Goal: Check status: Check status

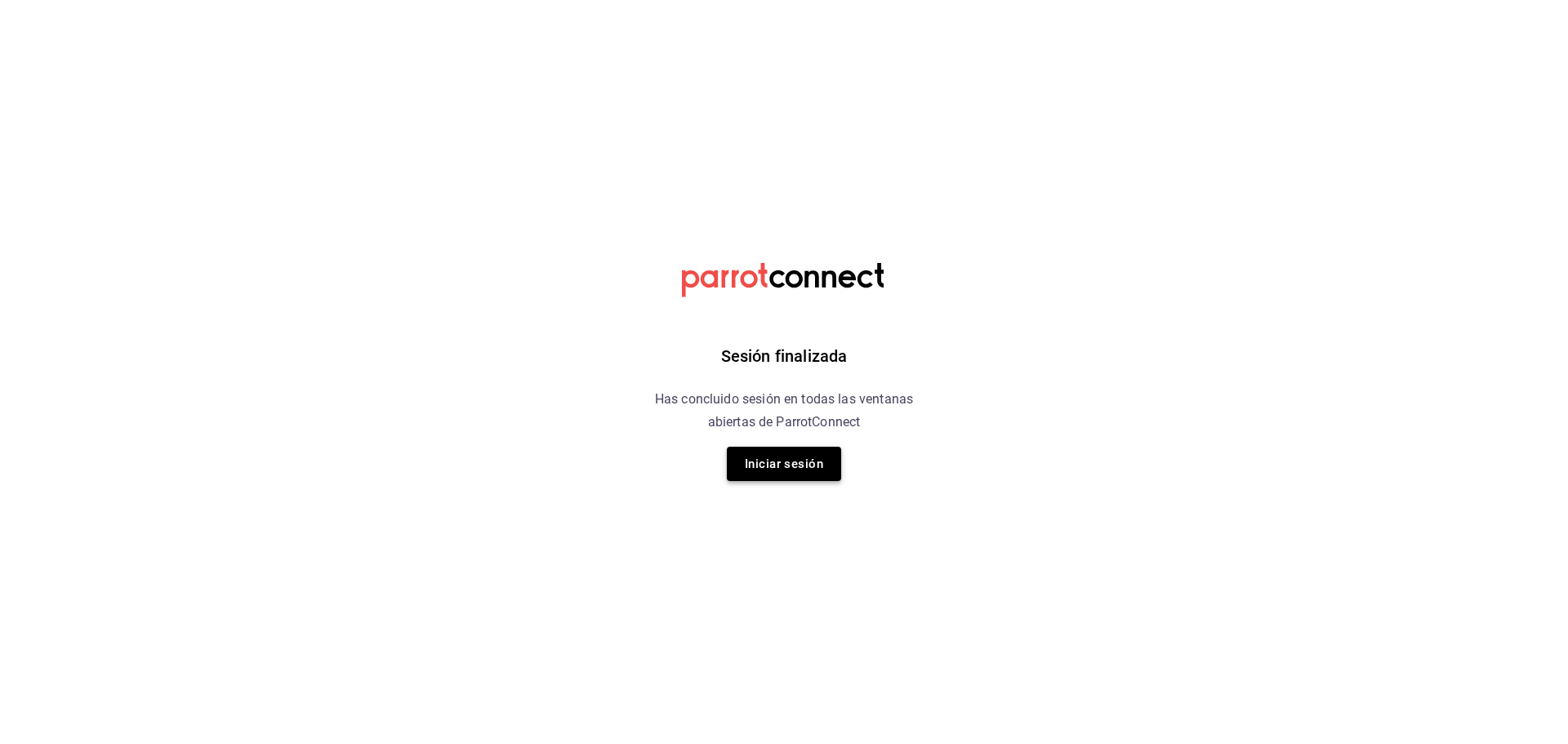
click at [795, 456] on button "Iniciar sesión" at bounding box center [784, 464] width 114 height 35
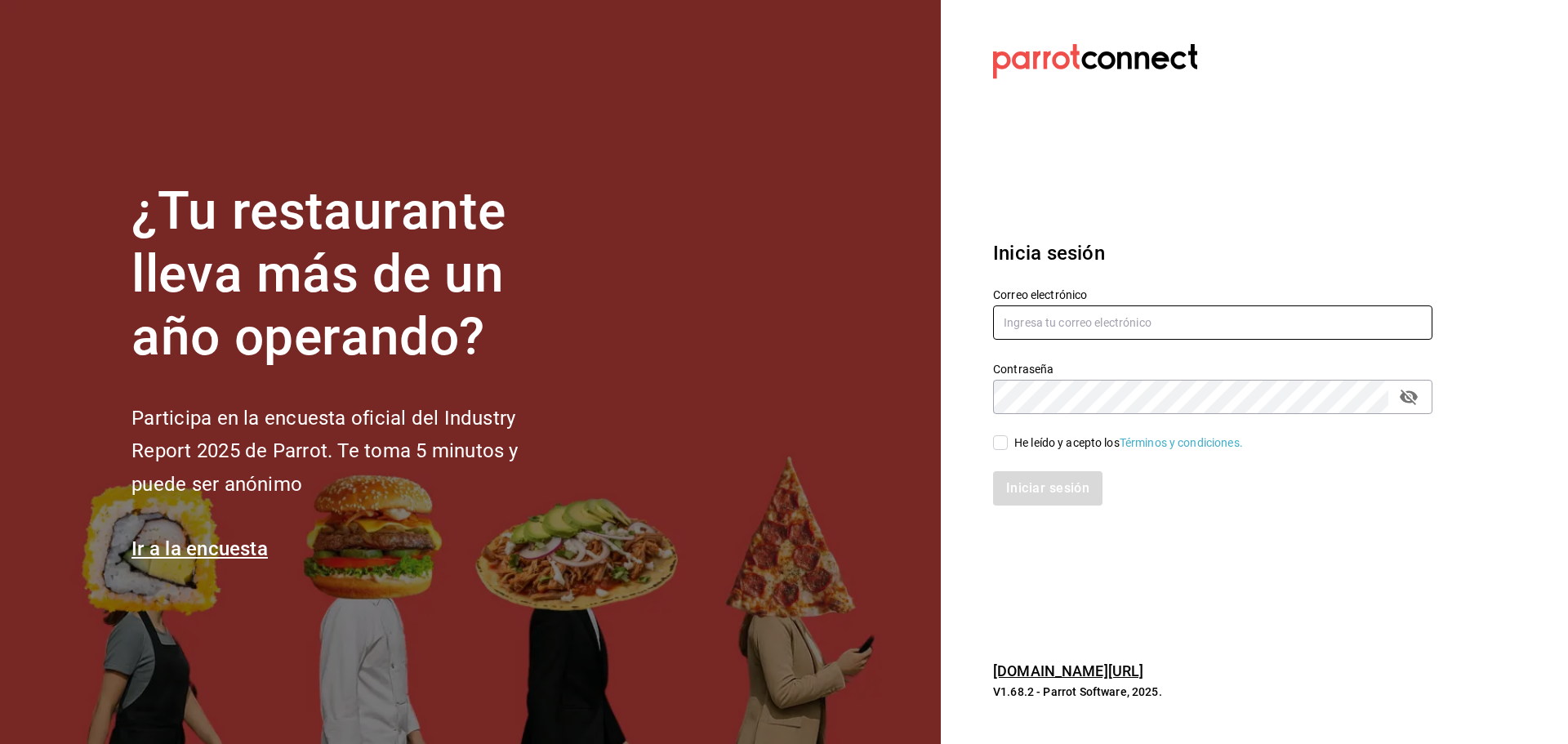
click at [1072, 317] on input "text" at bounding box center [1213, 323] width 439 height 35
type input "[EMAIL_ADDRESS][DOMAIN_NAME]"
click at [994, 439] on input "He leído y acepto los Términos y condiciones." at bounding box center [1001, 442] width 15 height 15
checkbox input "true"
click at [1025, 477] on button "Iniciar sesión" at bounding box center [1049, 488] width 112 height 35
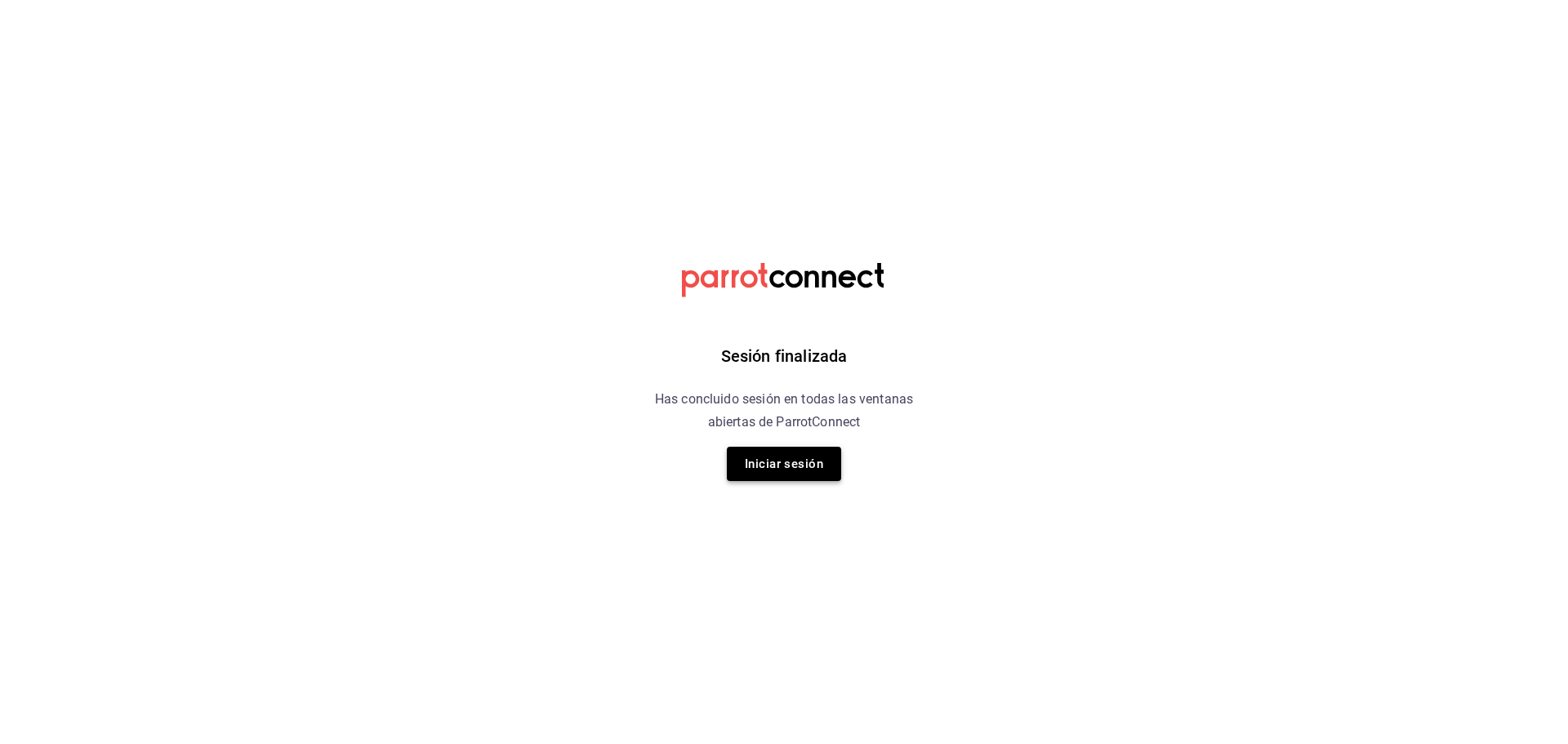
click at [785, 454] on button "Iniciar sesión" at bounding box center [784, 464] width 114 height 35
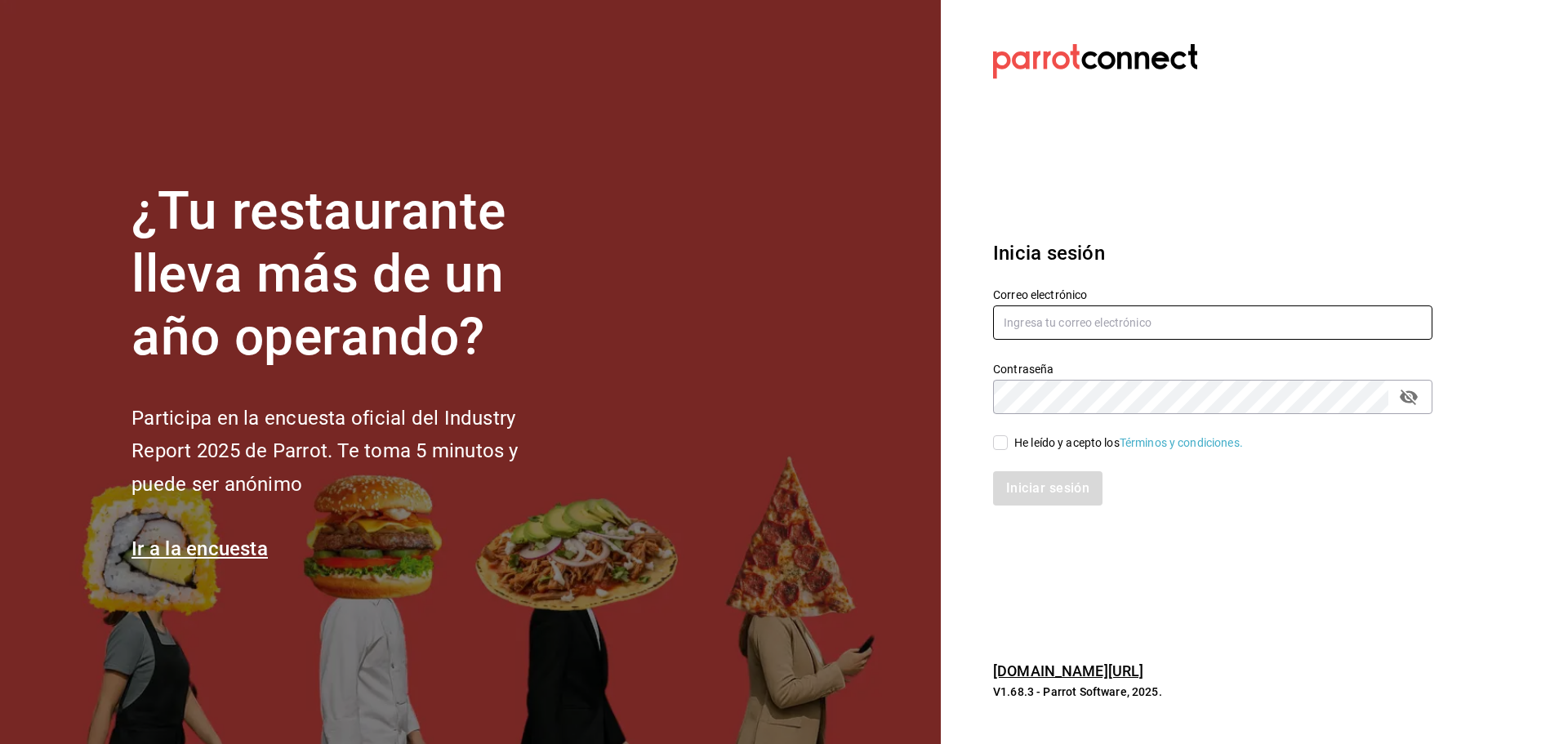
click at [1113, 306] on input "text" at bounding box center [1213, 323] width 439 height 35
type input "[EMAIL_ADDRESS][DOMAIN_NAME]"
click at [1001, 440] on input "He leído y acepto los Términos y condiciones." at bounding box center [1001, 442] width 15 height 15
checkbox input "true"
click at [1037, 490] on button "Iniciar sesión" at bounding box center [1049, 488] width 112 height 35
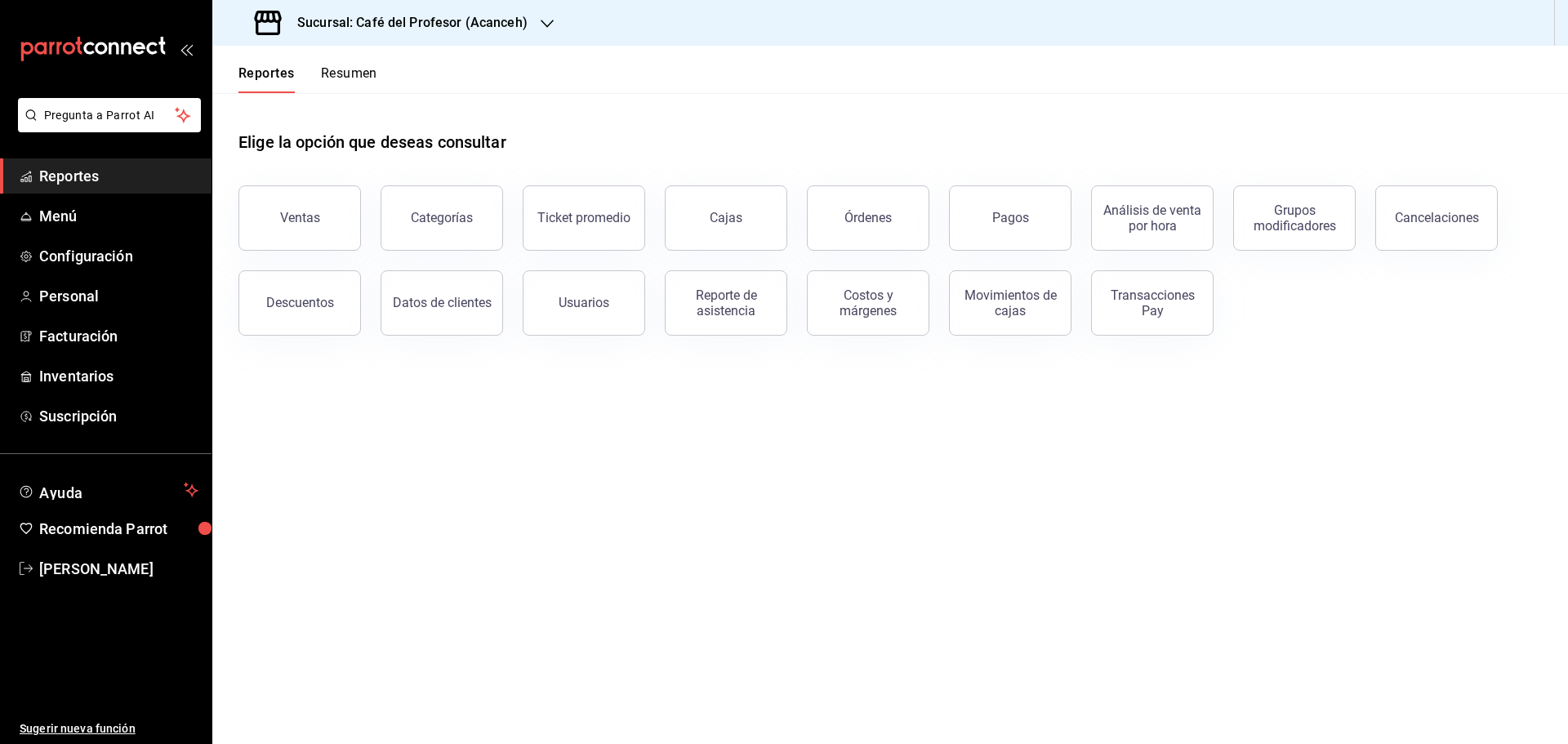
click at [325, 215] on button "Ventas" at bounding box center [300, 218] width 122 height 65
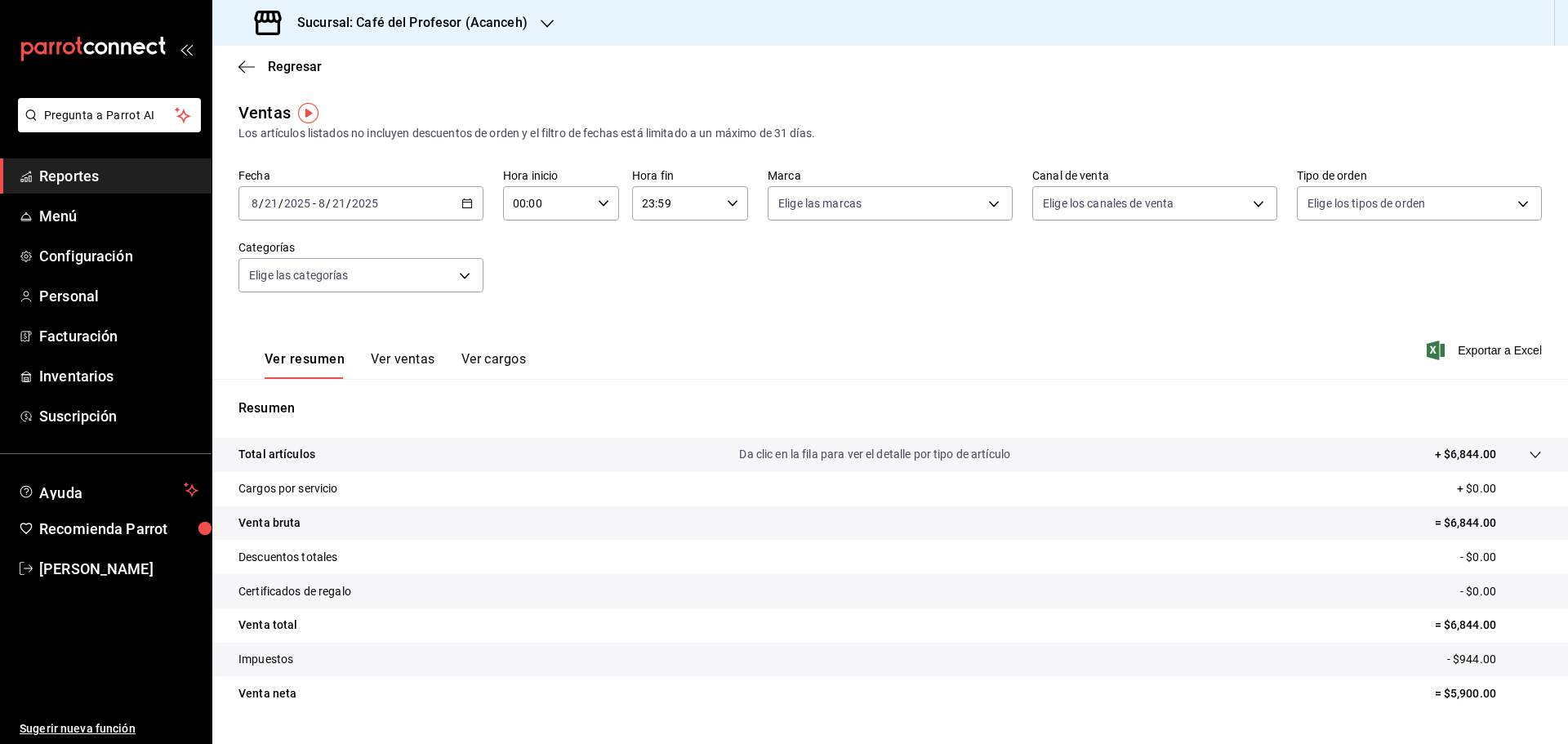
click at [1530, 450] on icon at bounding box center [1535, 454] width 13 height 13
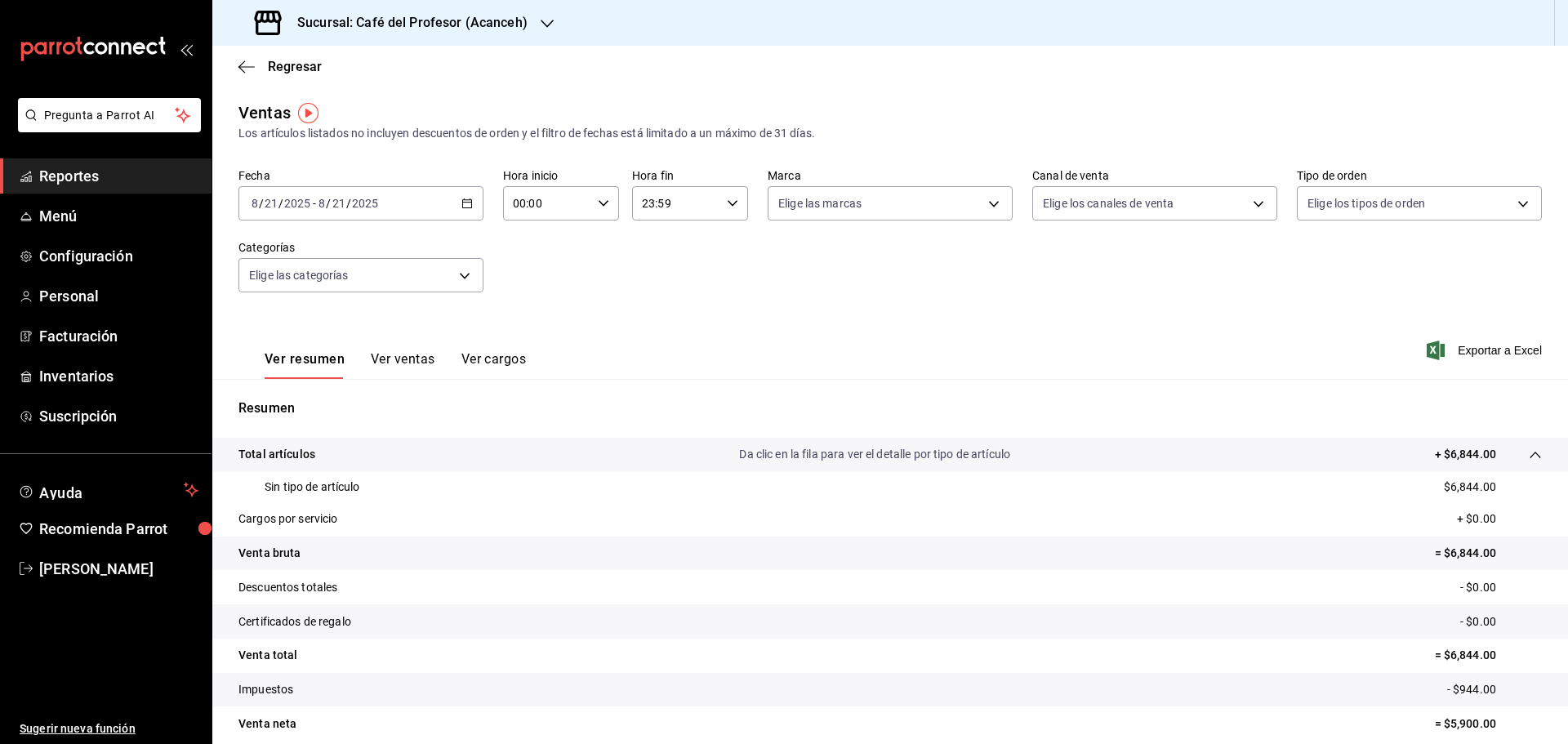
click at [1530, 450] on icon at bounding box center [1535, 454] width 13 height 13
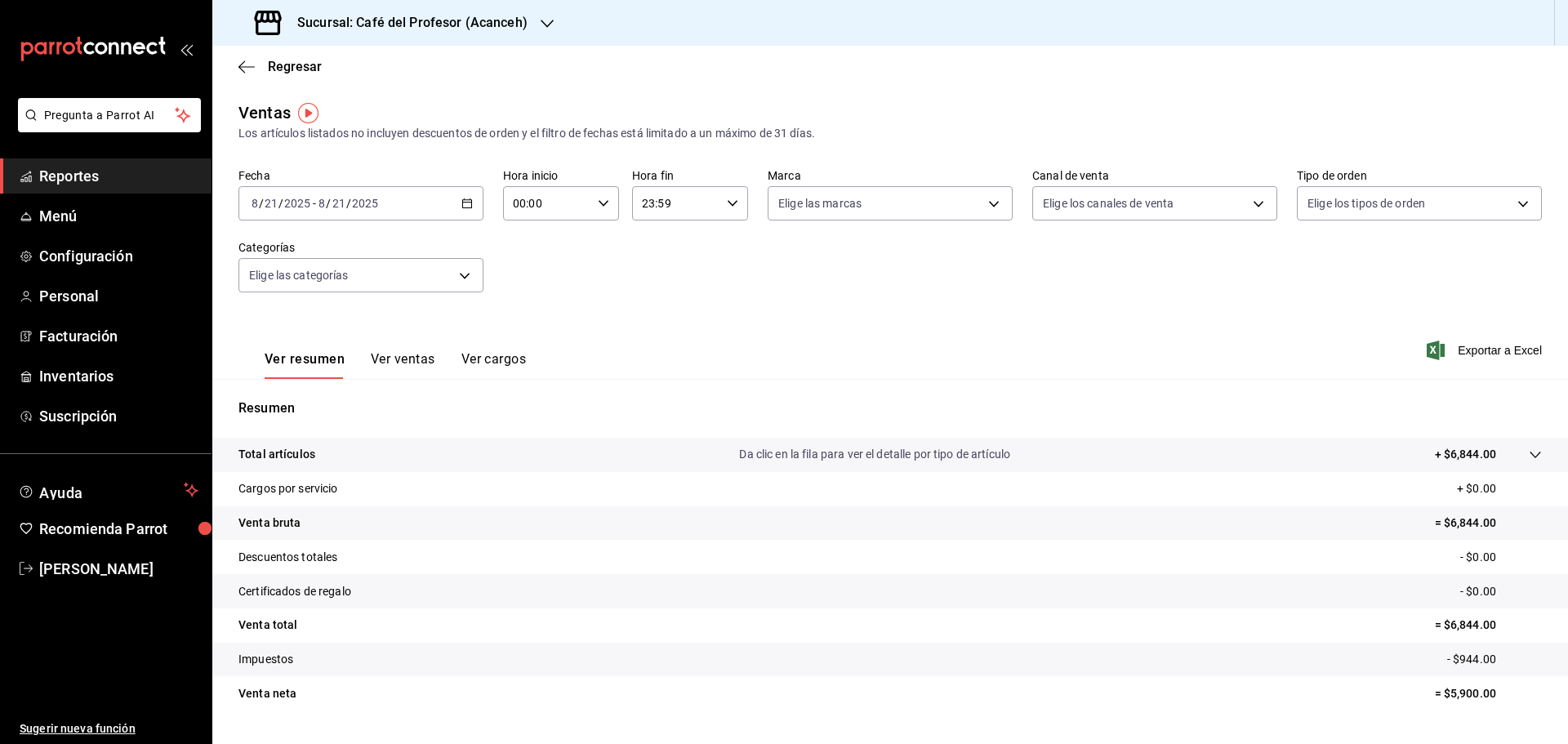
click at [1531, 449] on tr "Total artículos Da clic en la fila para ver el detalle por tipo de artículo + $…" at bounding box center [890, 455] width 1356 height 35
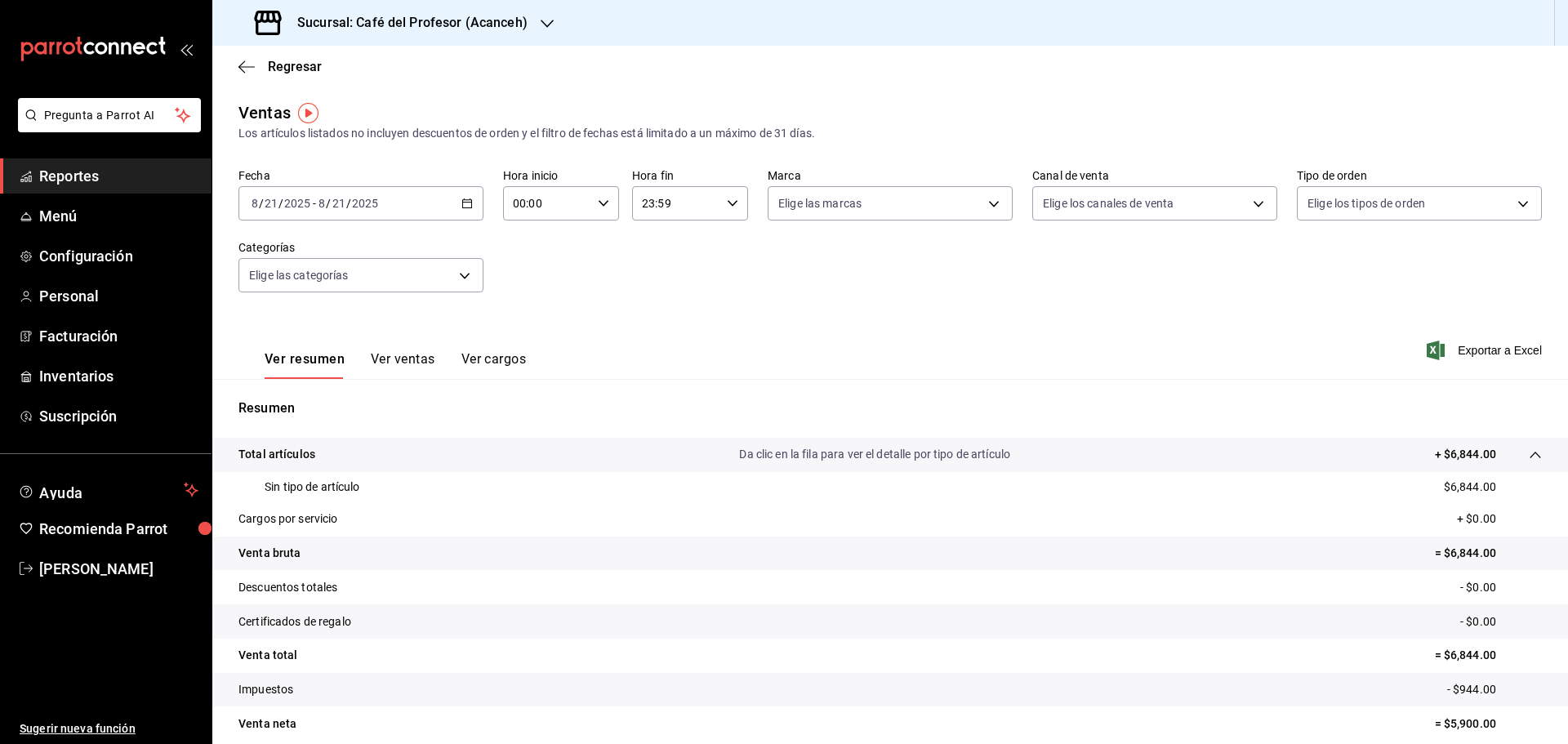
click at [1531, 449] on tr "Total artículos Da clic en la fila para ver el detalle por tipo de artículo + $…" at bounding box center [890, 455] width 1356 height 35
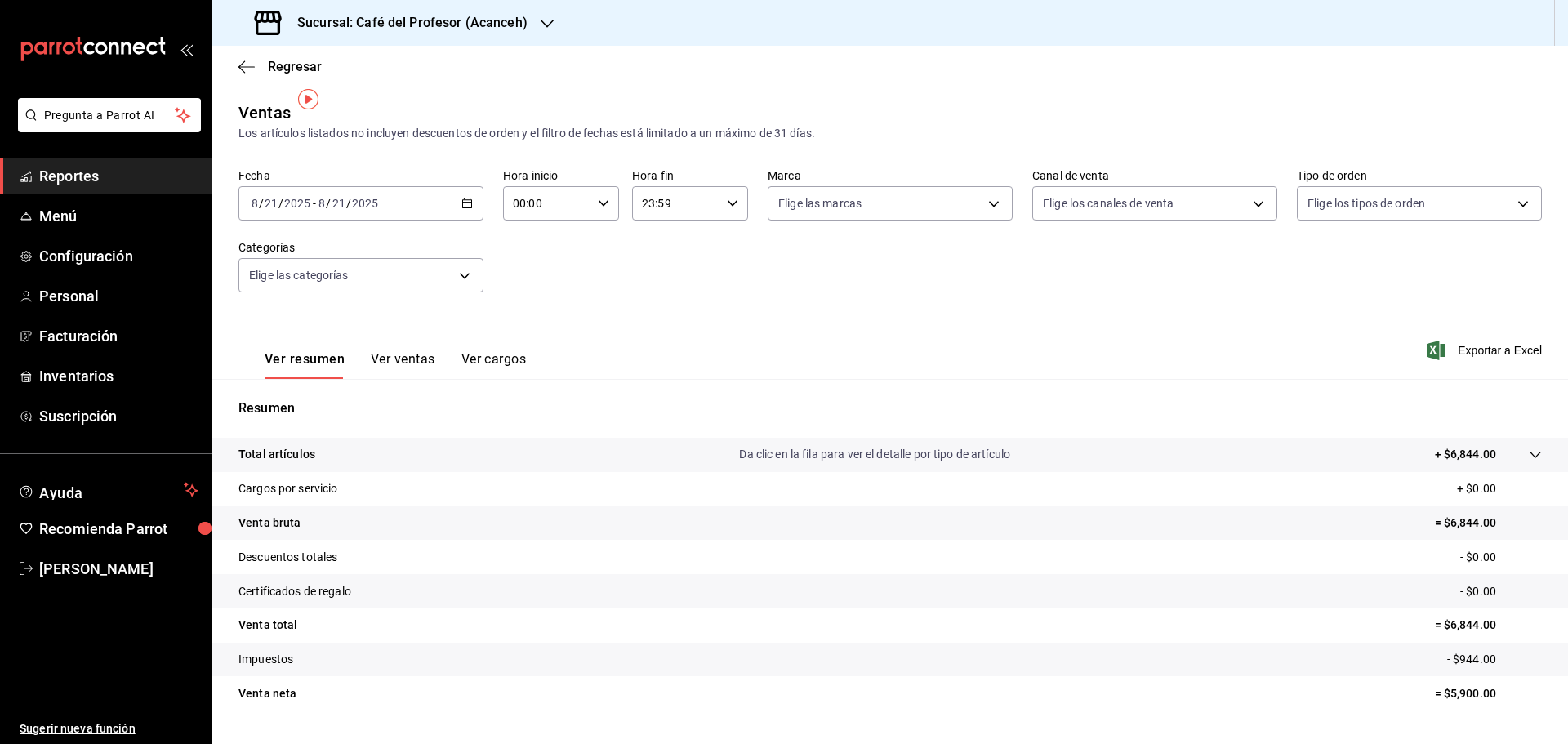
scroll to position [38, 0]
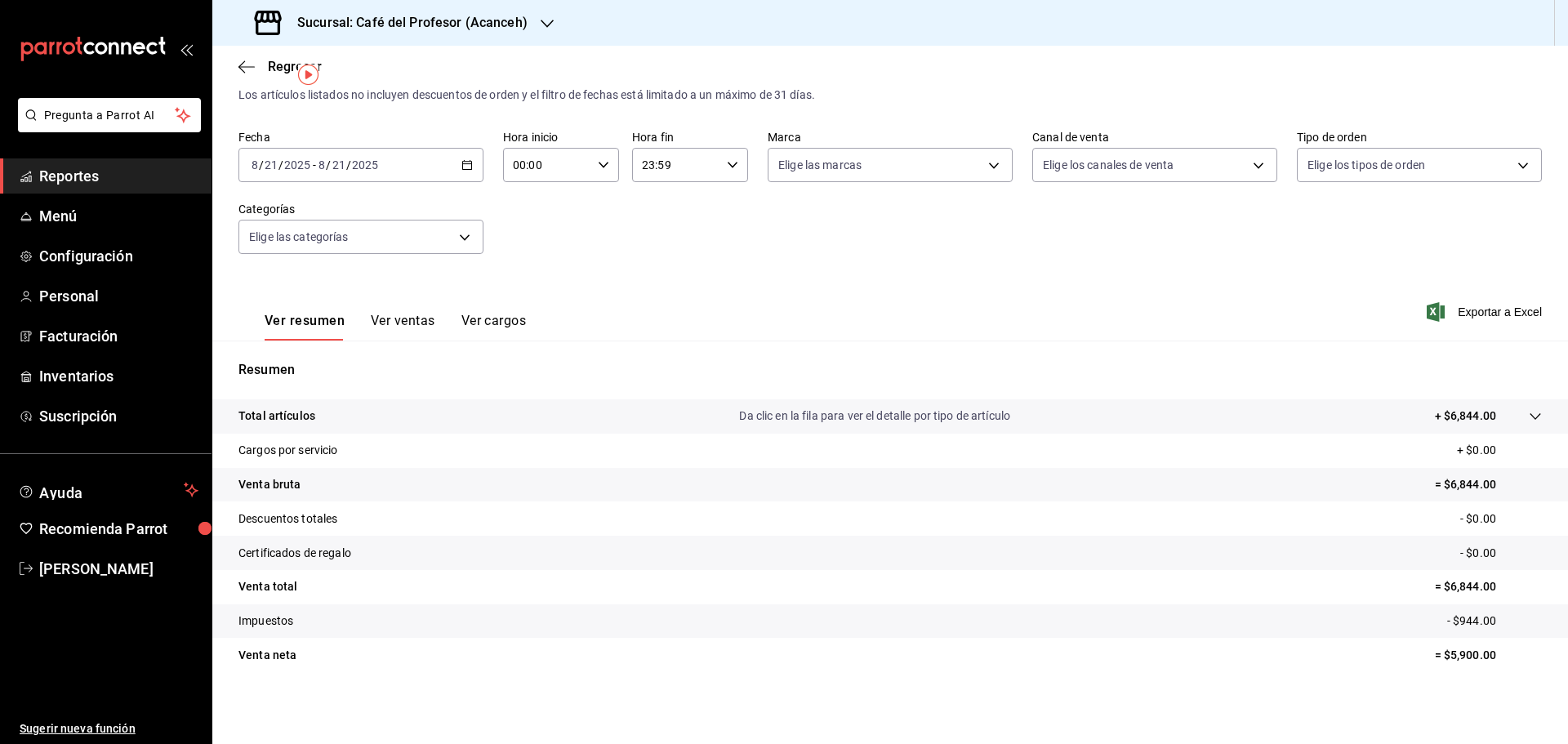
click at [529, 533] on tr "Descuentos totales - $0.00" at bounding box center [890, 518] width 1356 height 35
click at [1413, 494] on tr "Venta bruta = $6,844.00" at bounding box center [890, 484] width 1356 height 35
click at [1435, 484] on p "= $6,844.00" at bounding box center [1488, 484] width 107 height 17
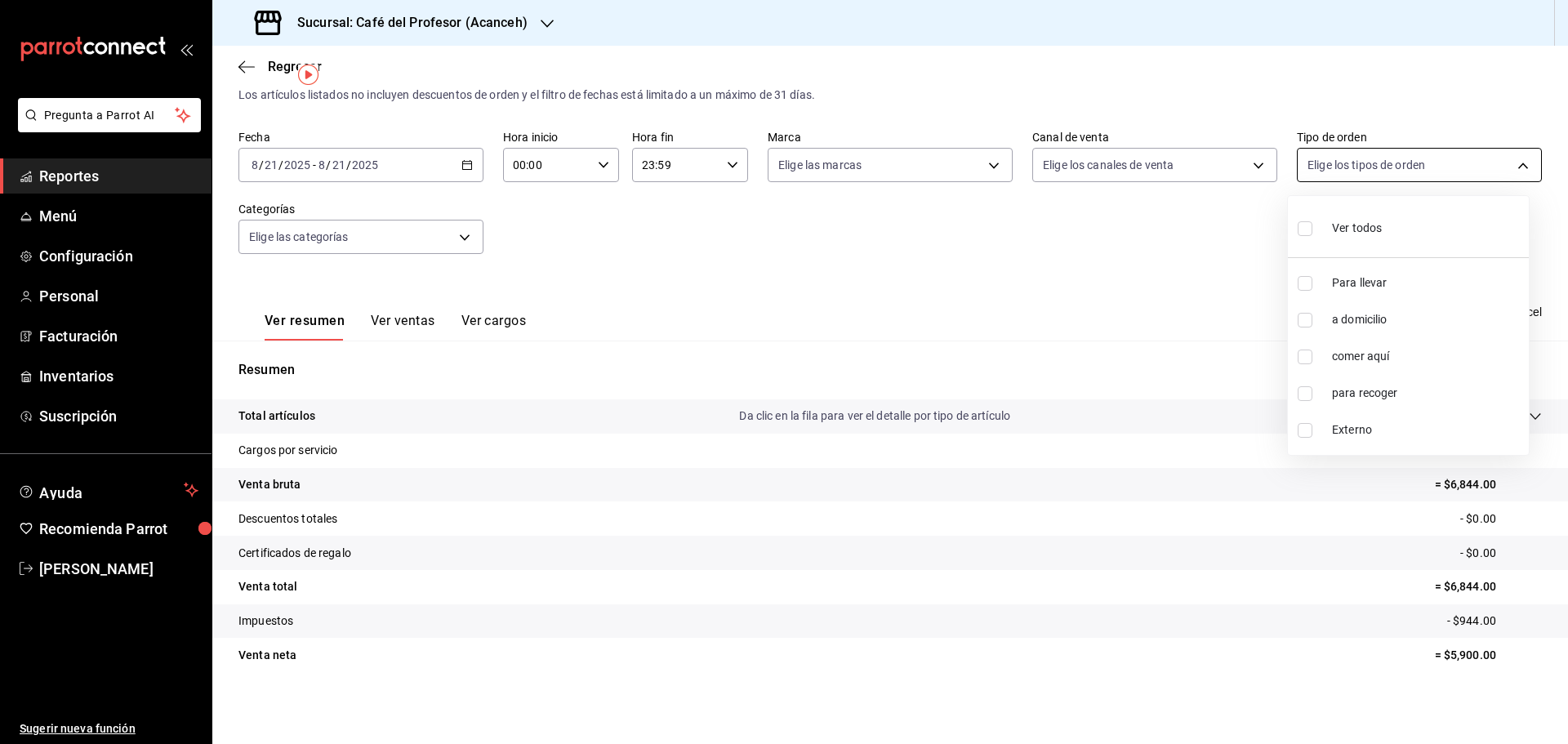
click at [1515, 164] on body "Pregunta a Parrot AI Reportes Menú Configuración Personal Facturación Inventari…" at bounding box center [784, 372] width 1568 height 744
click at [1515, 164] on div at bounding box center [784, 372] width 1568 height 744
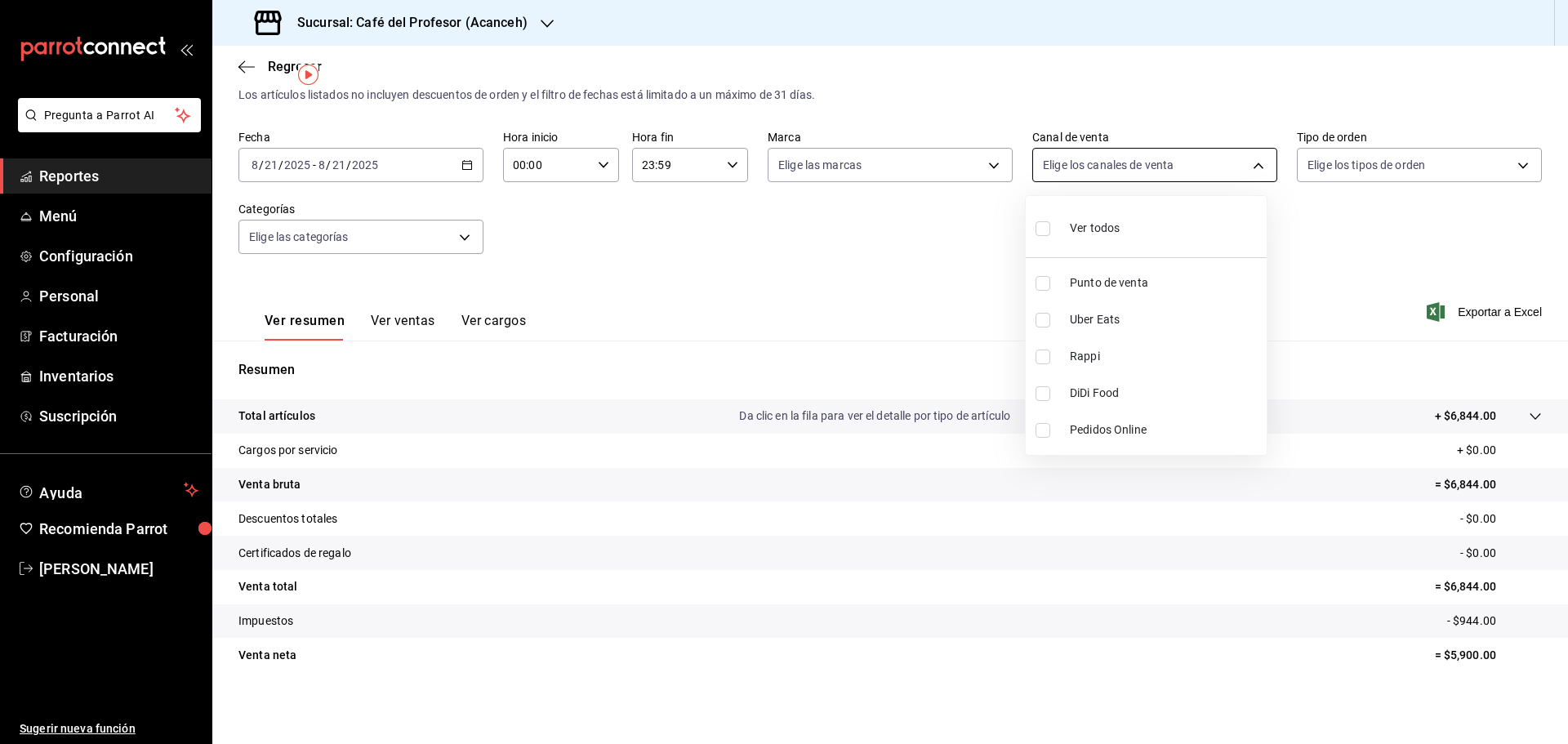
click at [1260, 159] on body "Pregunta a Parrot AI Reportes Menú Configuración Personal Facturación Inventari…" at bounding box center [784, 372] width 1568 height 744
click at [1260, 159] on div at bounding box center [784, 372] width 1568 height 744
click at [984, 161] on body "Pregunta a Parrot AI Reportes Menú Configuración Personal Facturación Inventari…" at bounding box center [784, 372] width 1568 height 744
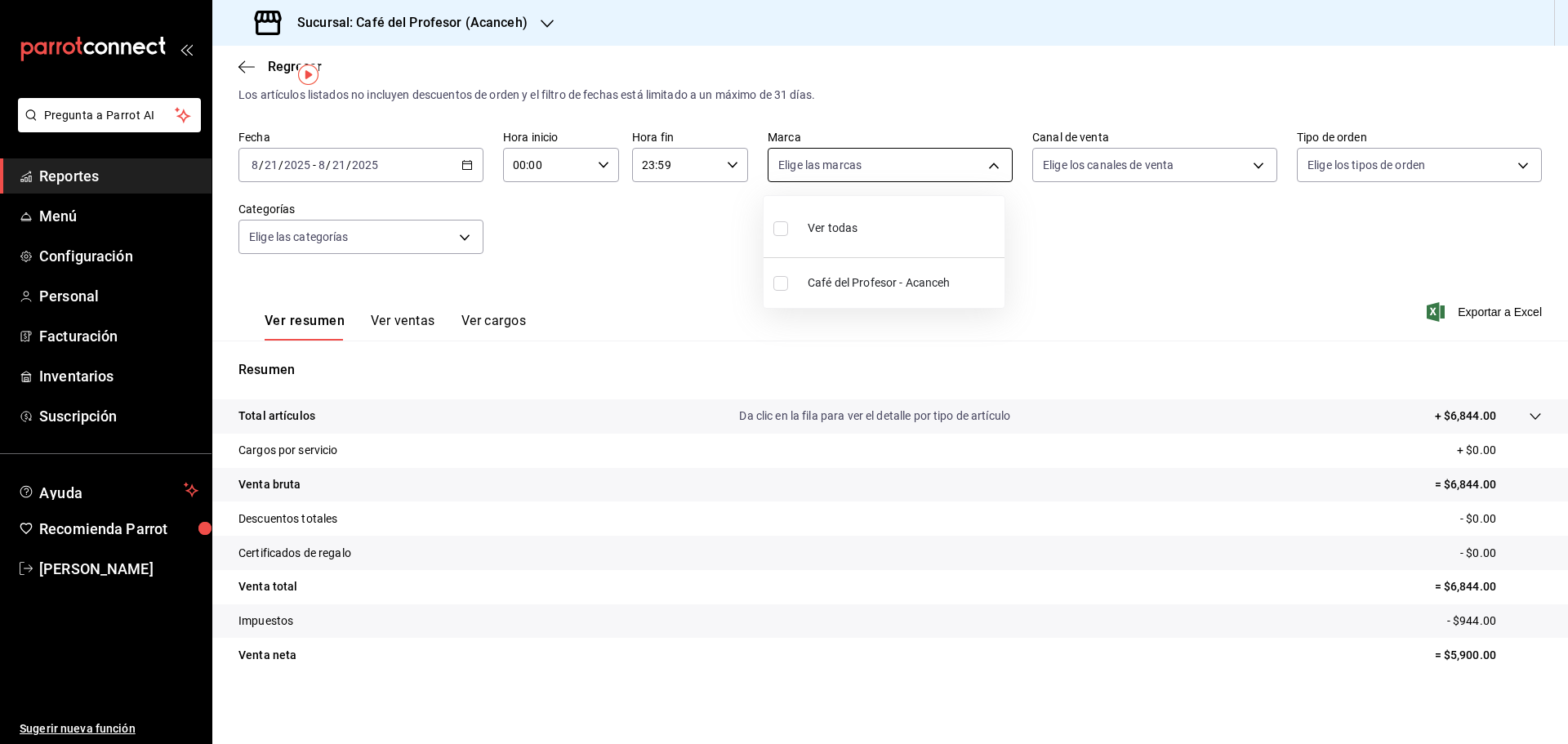
click at [984, 162] on div at bounding box center [784, 372] width 1568 height 744
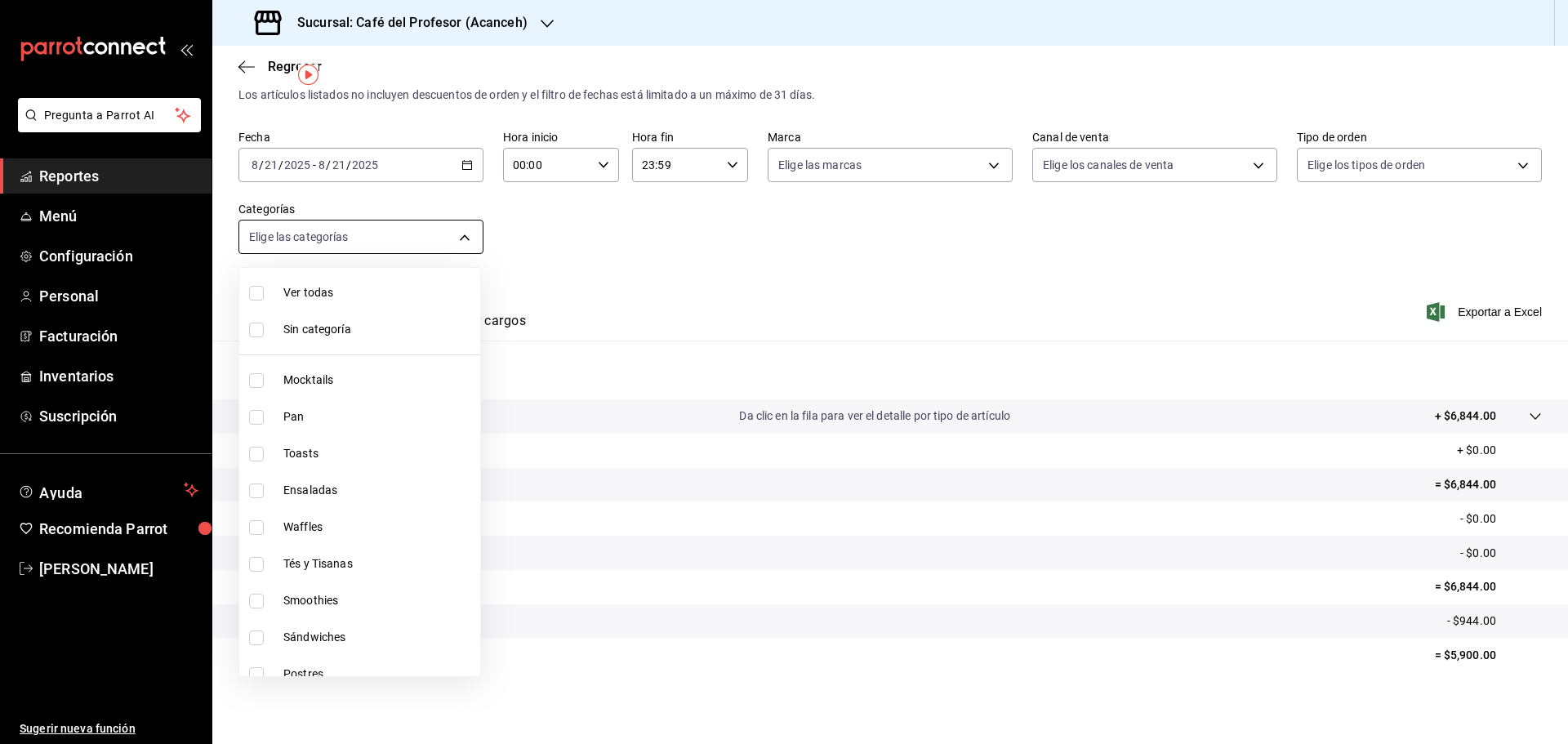
click at [468, 236] on body "Pregunta a Parrot AI Reportes Menú Configuración Personal Facturación Inventari…" at bounding box center [784, 372] width 1568 height 744
click at [599, 235] on div at bounding box center [784, 372] width 1568 height 744
